Goal: Task Accomplishment & Management: Complete application form

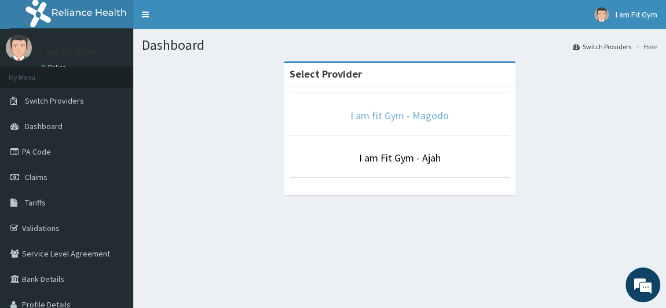
click at [386, 119] on link "I am fit Gym - Magodo" at bounding box center [399, 115] width 98 height 13
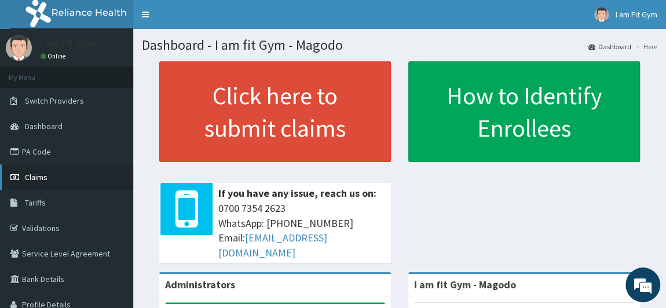
click at [62, 175] on link "Claims" at bounding box center [66, 176] width 133 height 25
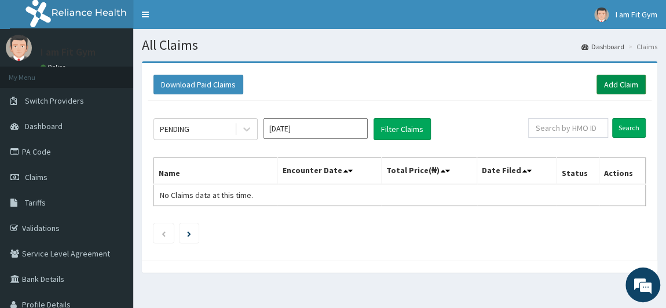
click at [621, 83] on link "Add Claim" at bounding box center [620, 85] width 49 height 20
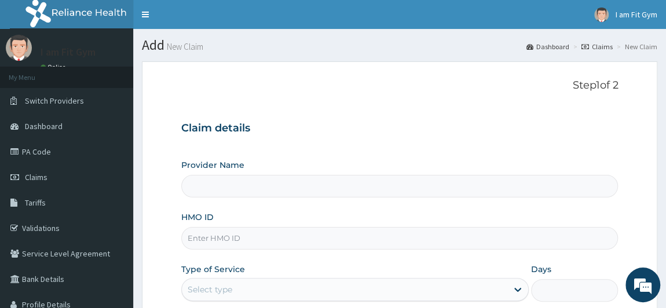
type input "I am fit Gym - Magodo"
type input "1"
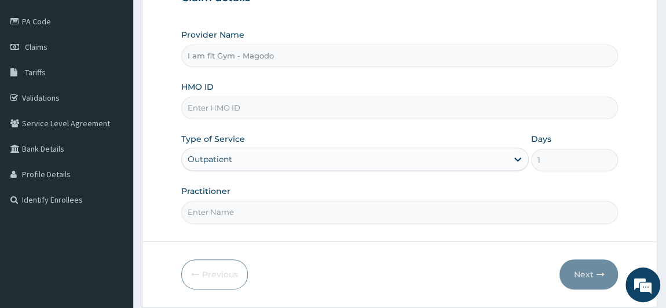
scroll to position [133, 0]
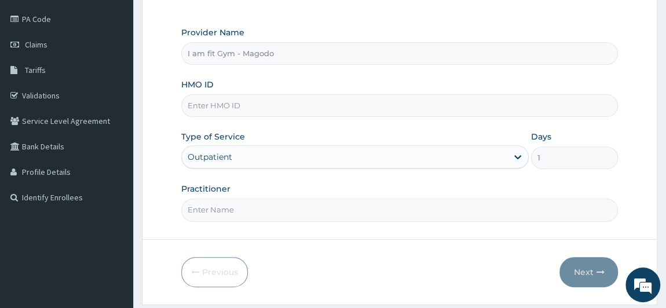
click at [231, 106] on input "HMO ID" at bounding box center [399, 105] width 437 height 23
click at [196, 102] on input "fri/10041/a" at bounding box center [399, 105] width 437 height 23
click at [195, 102] on input "fri/10041/a" at bounding box center [399, 105] width 437 height 23
type input "frl/10041/a"
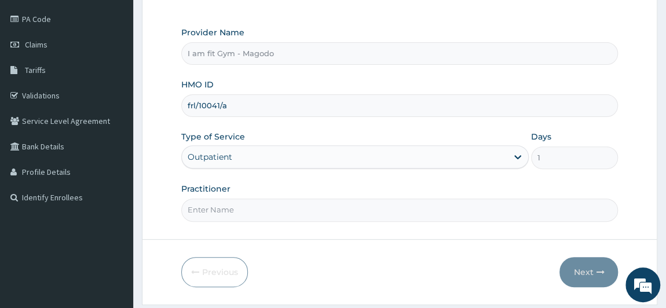
click at [246, 208] on input "Practitioner" at bounding box center [399, 210] width 437 height 23
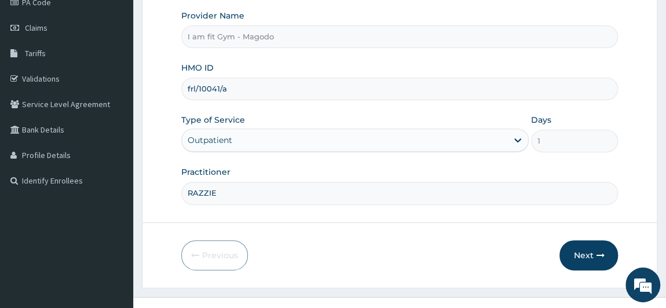
scroll to position [164, 0]
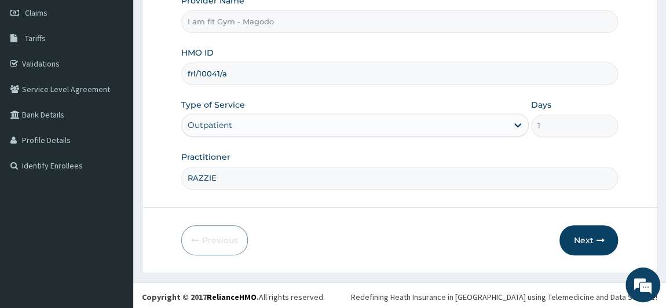
type input "RAZZIE"
click at [417, 225] on div "Previous Next" at bounding box center [399, 240] width 437 height 30
click at [595, 233] on button "Next" at bounding box center [588, 240] width 58 height 30
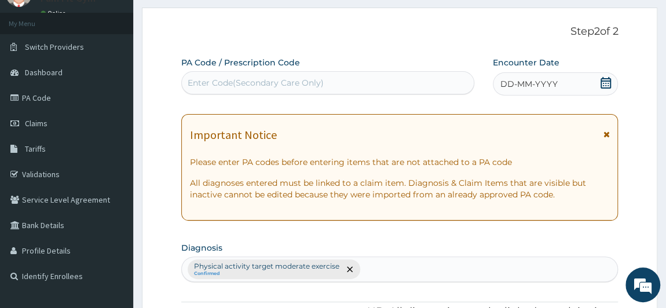
scroll to position [53, 0]
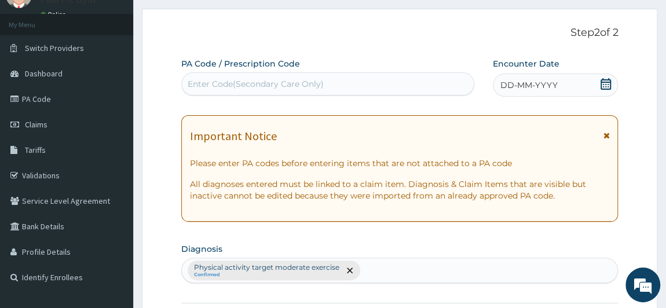
click at [263, 87] on div "Enter Code(Secondary Care Only)" at bounding box center [256, 84] width 136 height 12
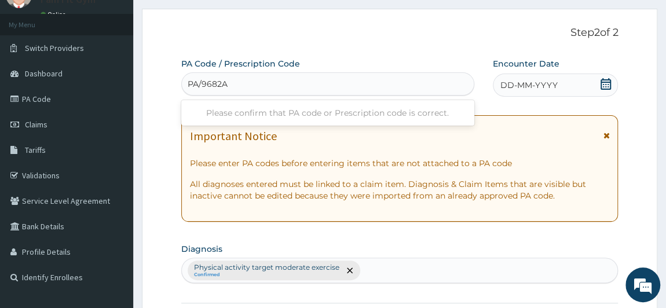
type input "PA/9682AD"
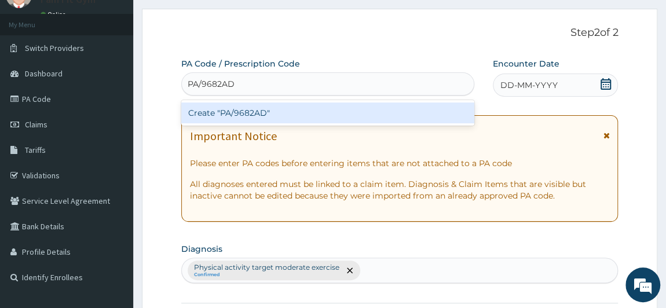
click at [270, 109] on div "Create "PA/9682AD"" at bounding box center [327, 112] width 293 height 21
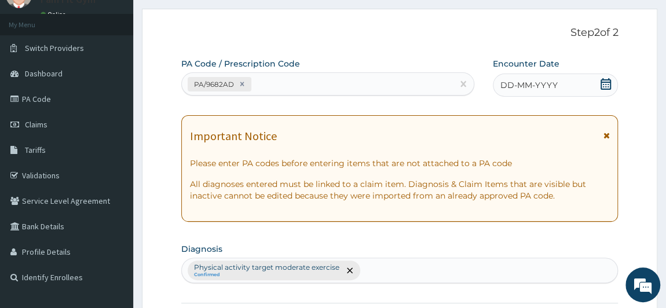
drag, startPoint x: 555, startPoint y: 79, endPoint x: 562, endPoint y: 78, distance: 7.7
click at [562, 78] on div "DD-MM-YYYY" at bounding box center [556, 85] width 126 height 23
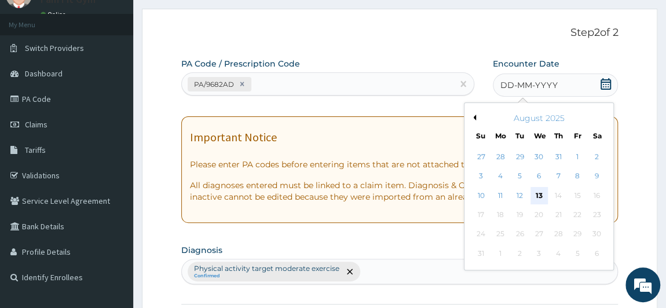
click at [538, 196] on div "13" at bounding box center [538, 195] width 17 height 17
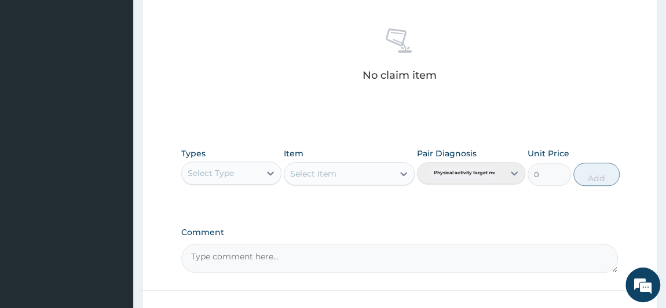
scroll to position [442, 0]
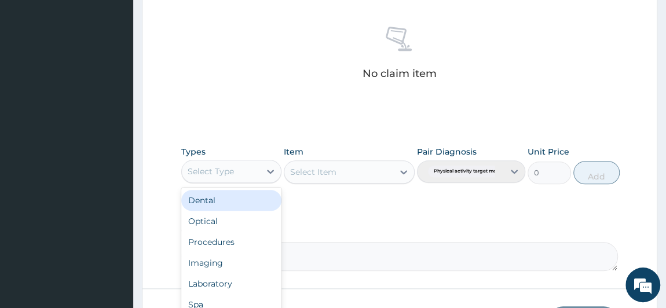
click at [244, 167] on div "Select Type" at bounding box center [221, 171] width 79 height 19
type input "G"
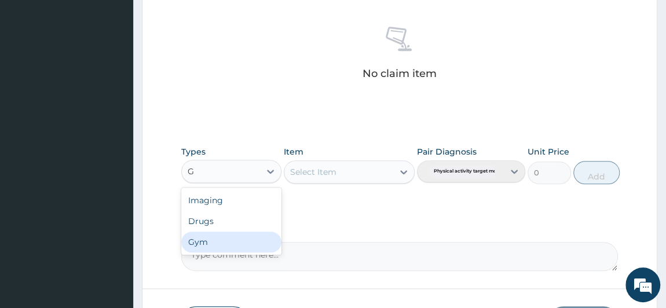
click at [222, 243] on div "Gym" at bounding box center [231, 242] width 101 height 21
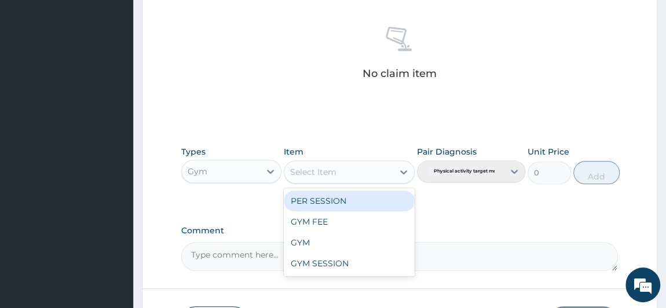
click at [318, 170] on div "Select Item" at bounding box center [313, 172] width 46 height 12
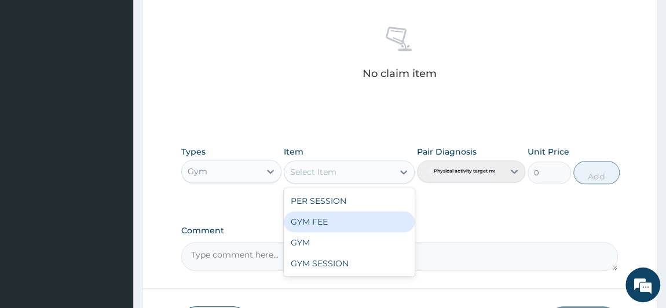
click at [322, 223] on div "GYM FEE" at bounding box center [349, 221] width 131 height 21
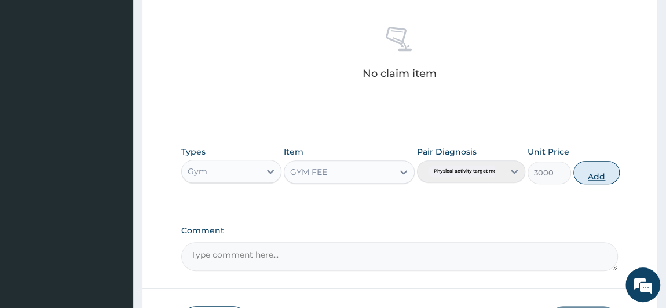
click at [598, 175] on button "Add" at bounding box center [596, 172] width 46 height 23
type input "0"
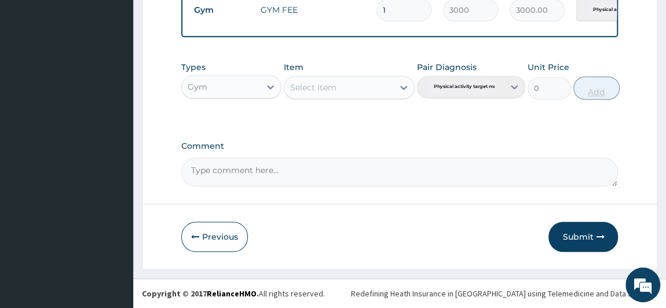
scroll to position [477, 0]
click at [584, 241] on button "Submit" at bounding box center [582, 237] width 69 height 30
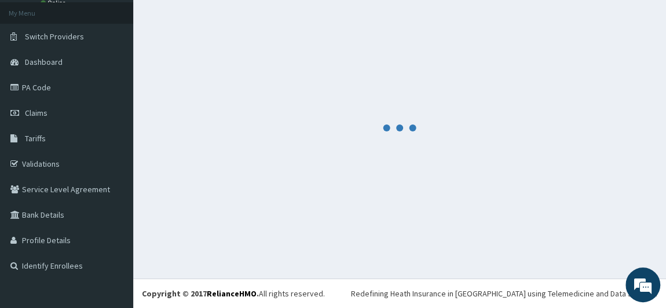
scroll to position [64, 0]
click at [584, 241] on div at bounding box center [399, 129] width 515 height 262
